Goal: Information Seeking & Learning: Learn about a topic

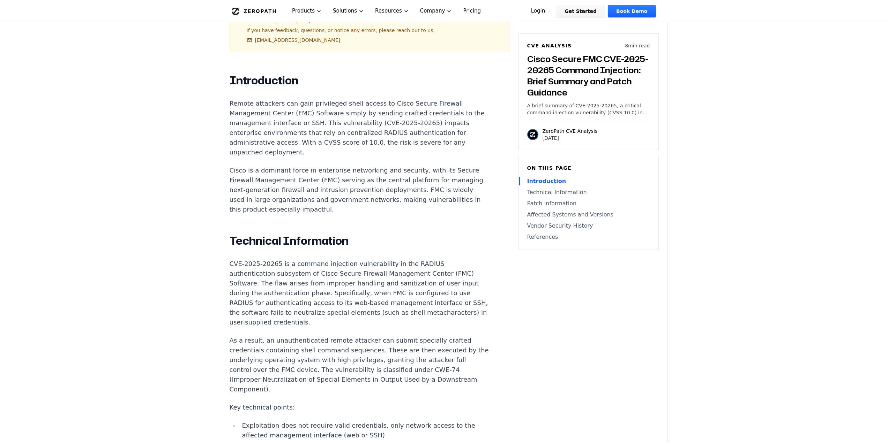
scroll to position [209, 0]
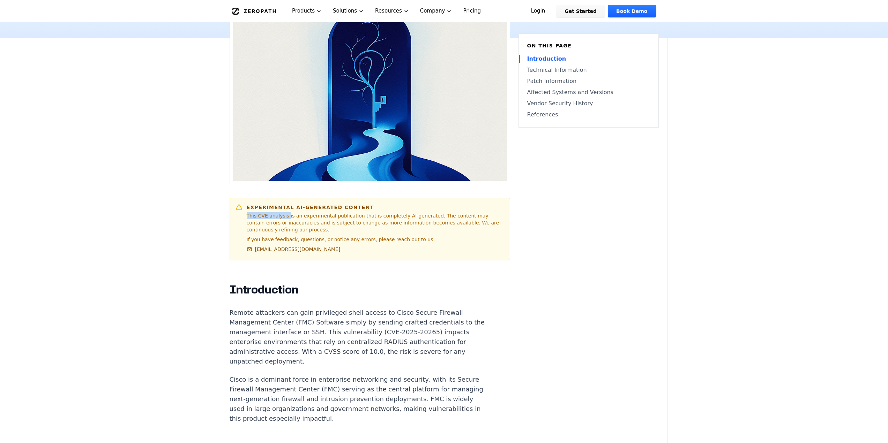
drag, startPoint x: 284, startPoint y: 214, endPoint x: 394, endPoint y: 203, distance: 111.1
click at [394, 203] on div "Experimental AI-Generated Content This CVE analysis is an experimental publicat…" at bounding box center [369, 229] width 280 height 62
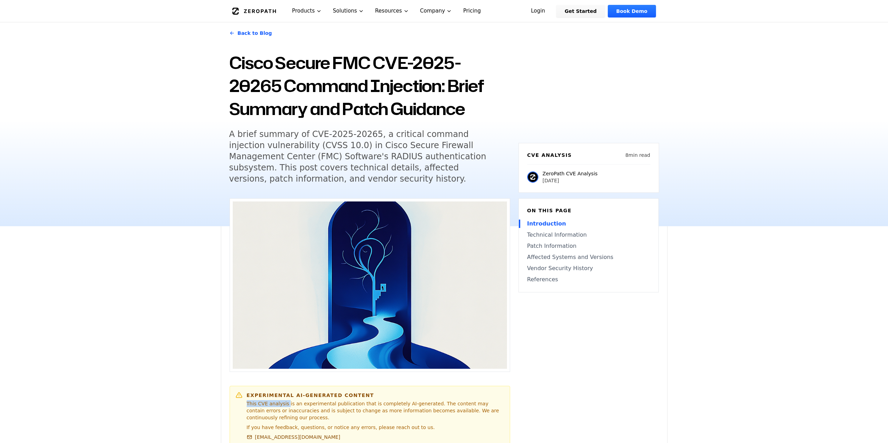
scroll to position [0, 0]
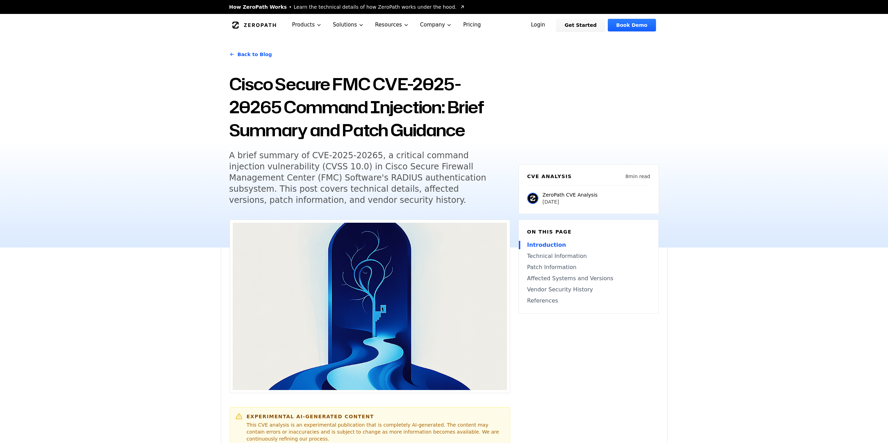
click at [418, 161] on h5 "A brief summary of CVE-2025-20265, a critical command injection vulnerability (…" at bounding box center [363, 178] width 268 height 56
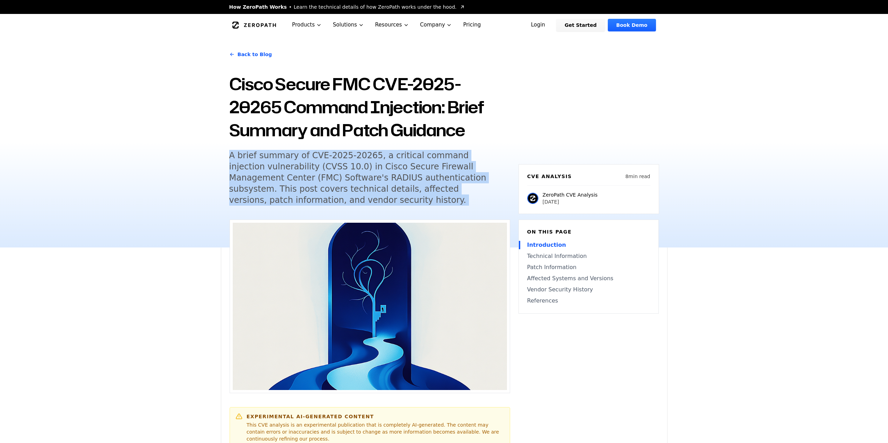
click at [418, 161] on h5 "A brief summary of CVE-2025-20265, a critical command injection vulnerability (…" at bounding box center [363, 178] width 268 height 56
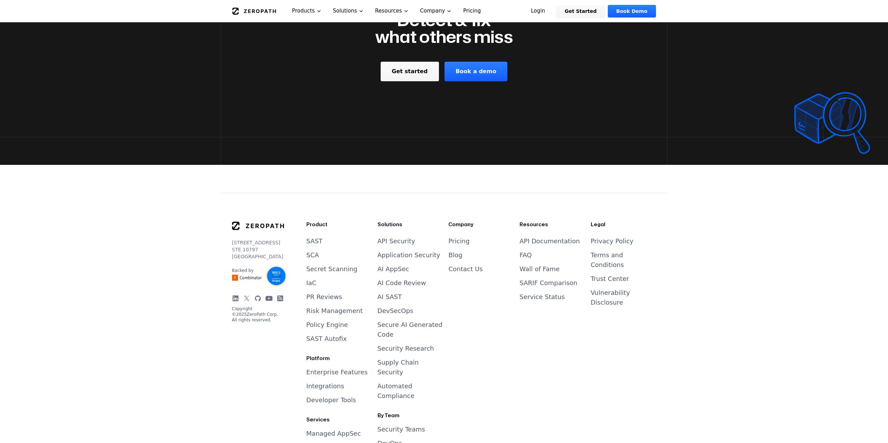
scroll to position [1639, 0]
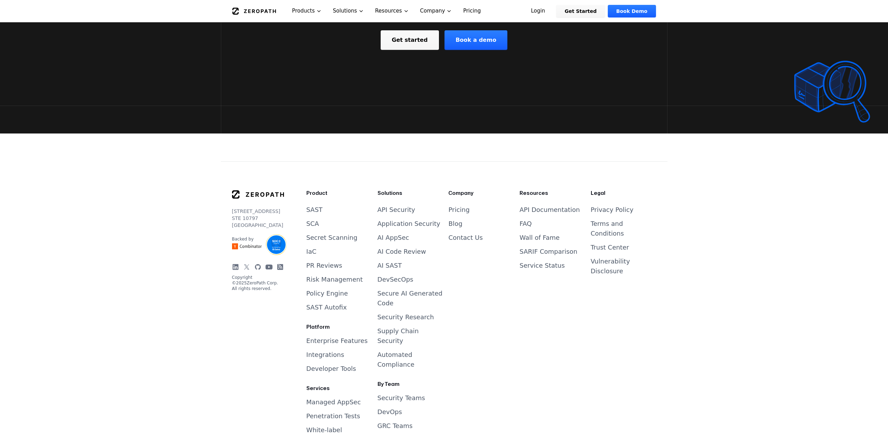
click at [269, 265] on icon at bounding box center [268, 267] width 7 height 5
click at [248, 265] on icon at bounding box center [246, 267] width 7 height 7
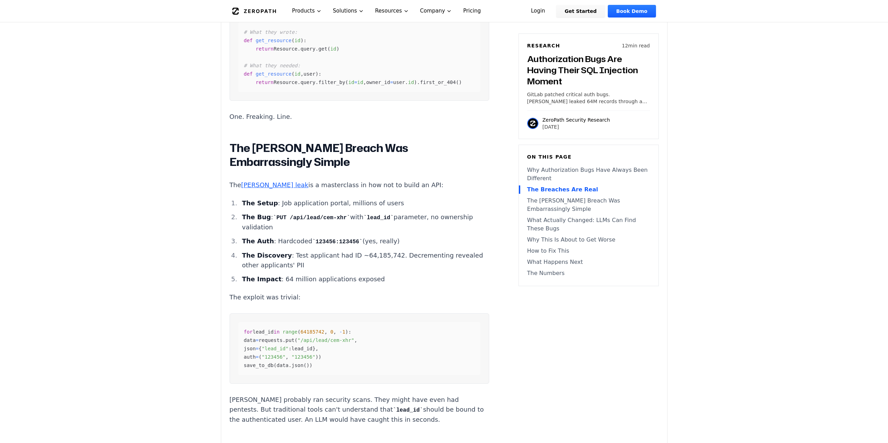
scroll to position [1221, 0]
